Goal: Task Accomplishment & Management: Complete application form

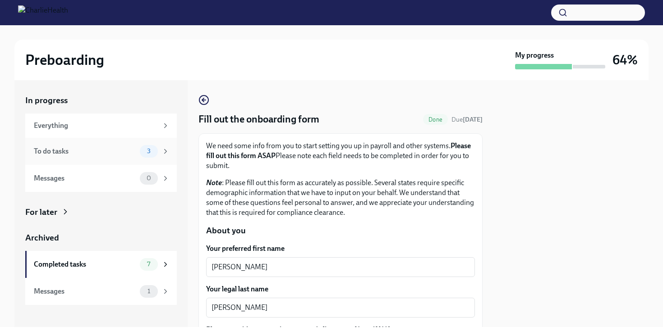
click at [114, 154] on div "To do tasks" at bounding box center [85, 151] width 102 height 10
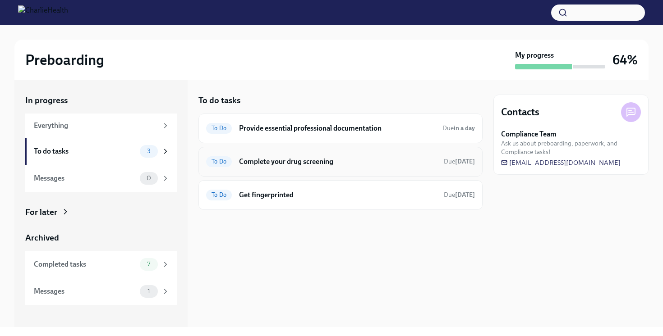
click at [294, 157] on h6 "Complete your drug screening" at bounding box center [337, 162] width 197 height 10
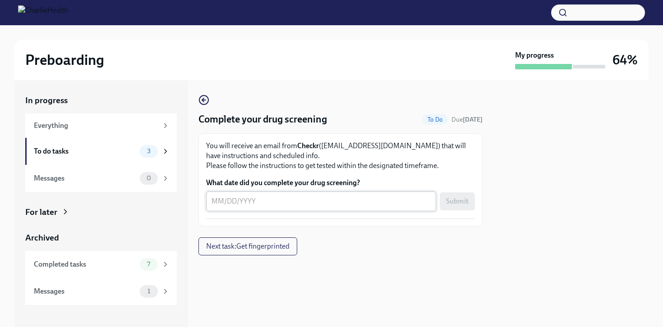
click at [260, 206] on textarea "What date did you complete your drug screening?" at bounding box center [320, 201] width 219 height 11
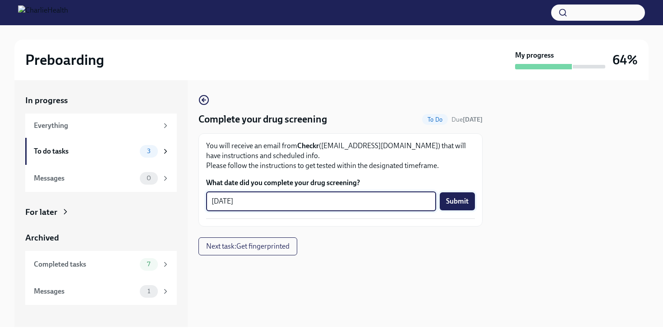
type textarea "[DATE]"
click at [462, 202] on span "Submit" at bounding box center [457, 201] width 23 height 9
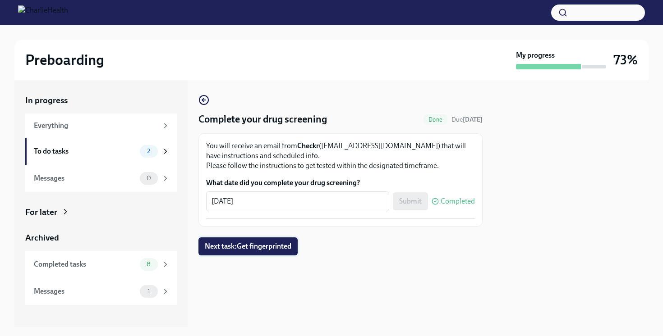
click at [280, 250] on span "Next task : Get fingerprinted" at bounding box center [248, 246] width 87 height 9
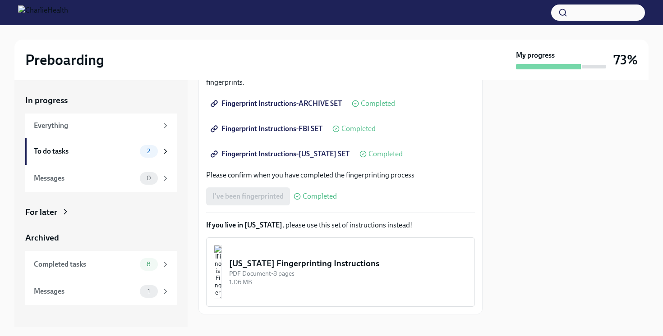
scroll to position [191, 0]
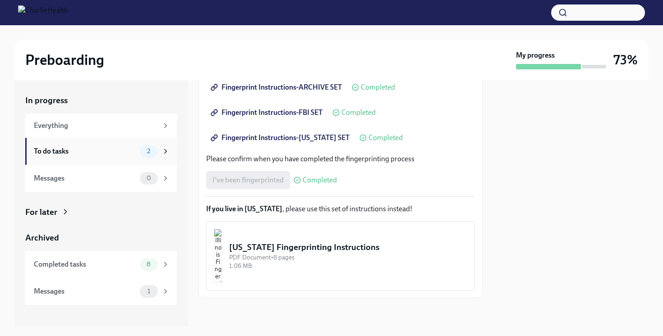
click at [117, 145] on div "To do tasks 2" at bounding box center [102, 151] width 136 height 13
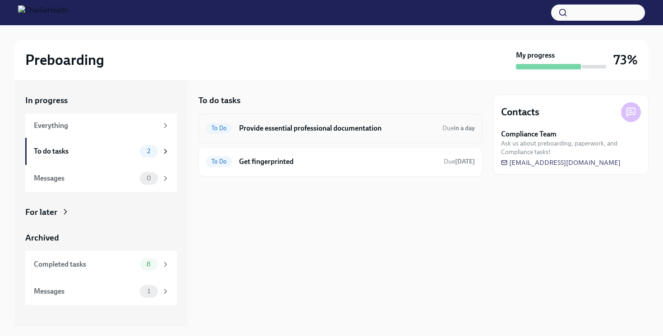
click at [242, 132] on h6 "Provide essential professional documentation" at bounding box center [337, 128] width 196 height 10
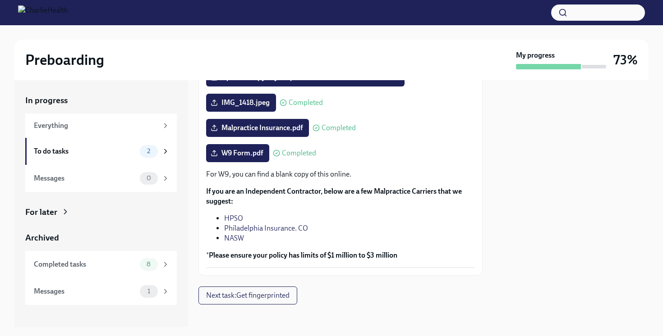
scroll to position [209, 0]
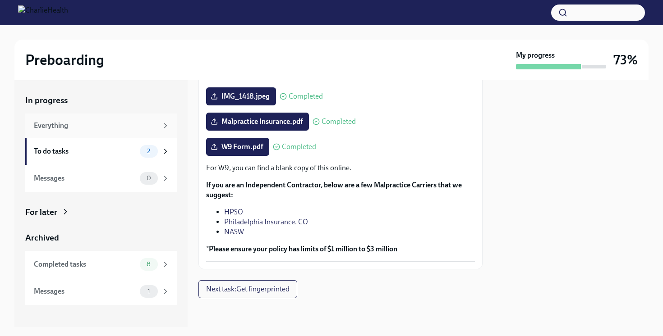
click at [101, 128] on div "Everything" at bounding box center [96, 126] width 124 height 10
